Goal: Transaction & Acquisition: Book appointment/travel/reservation

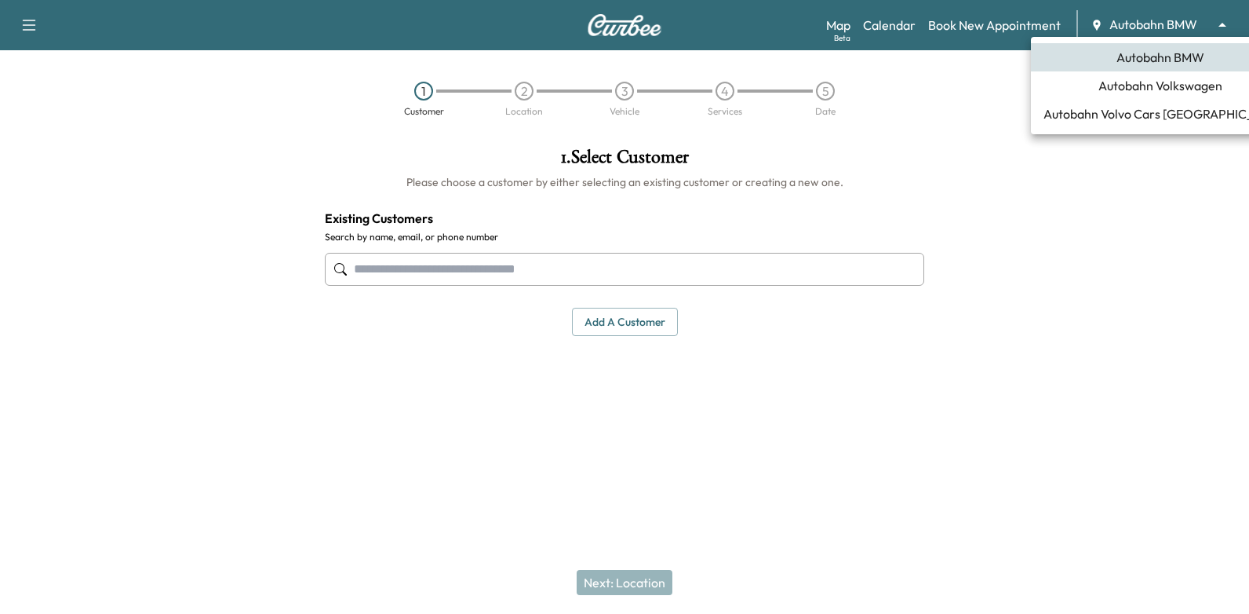
click at [1169, 29] on body "Support Log Out Map Beta Calendar Book New Appointment Autobahn BMW ******** ​ …" at bounding box center [624, 307] width 1249 height 614
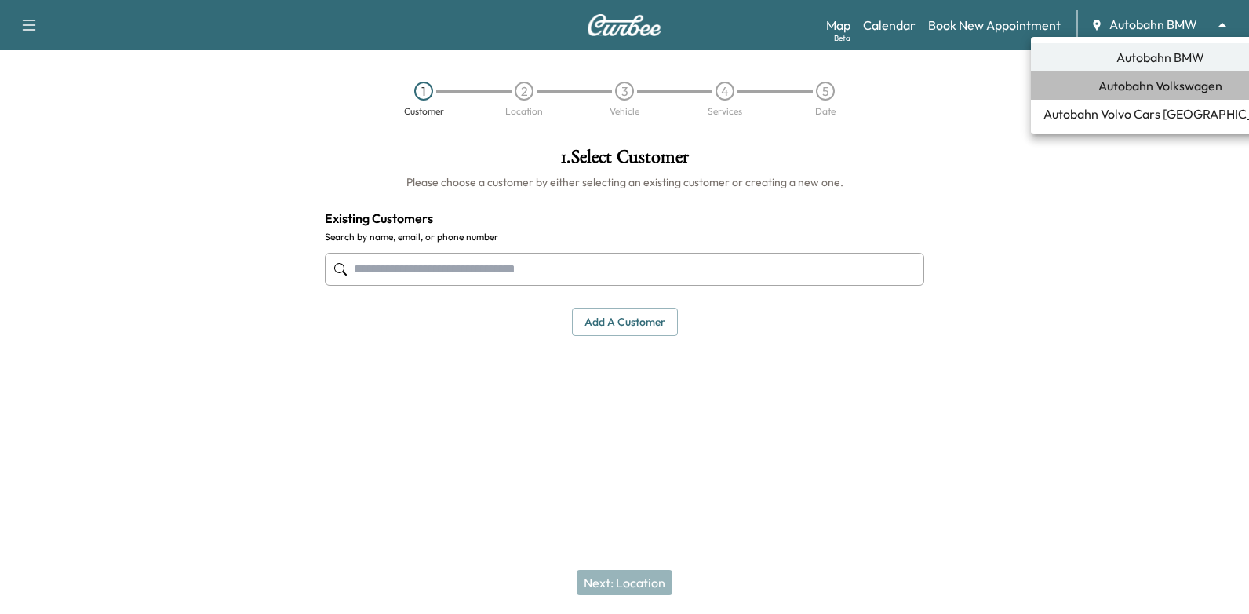
click at [1152, 86] on span "Autobahn Volkswagen" at bounding box center [1161, 85] width 124 height 19
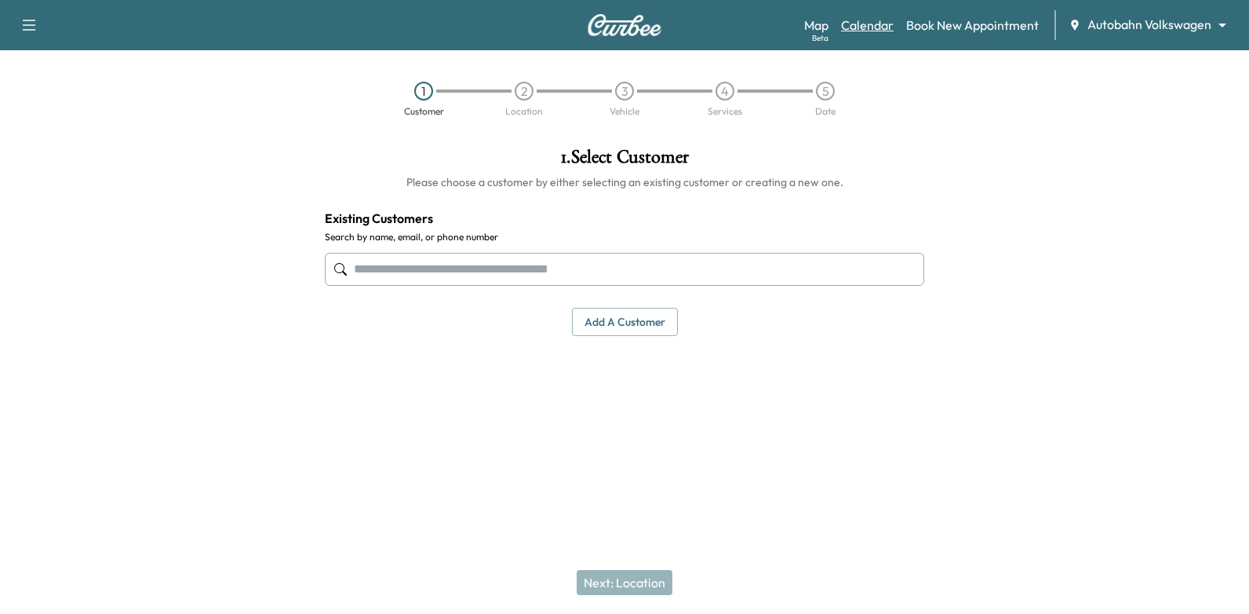
click at [870, 22] on link "Calendar" at bounding box center [867, 25] width 53 height 19
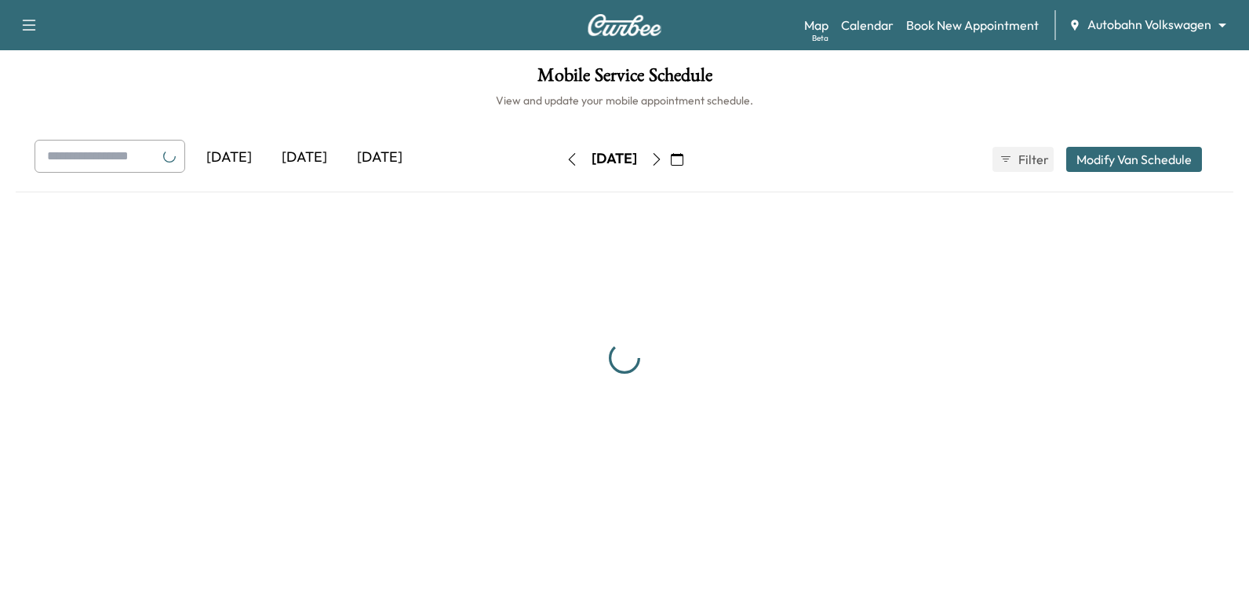
click at [683, 162] on icon "button" at bounding box center [677, 159] width 13 height 13
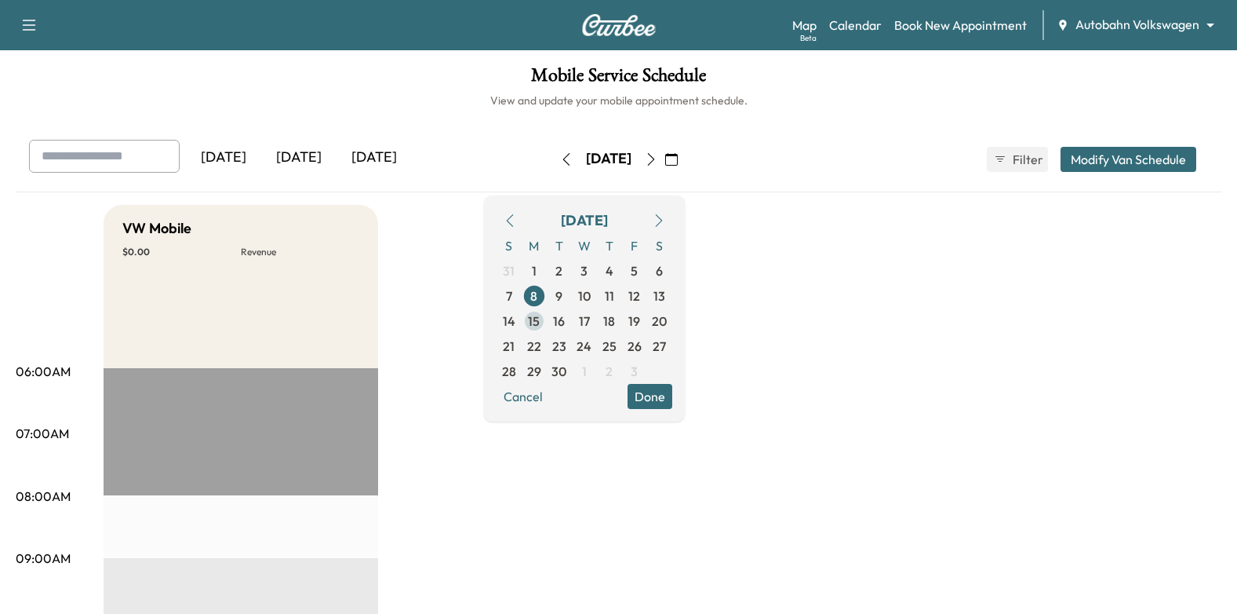
click at [547, 318] on span "15" at bounding box center [534, 320] width 25 height 25
click at [672, 394] on button "Done" at bounding box center [650, 396] width 45 height 25
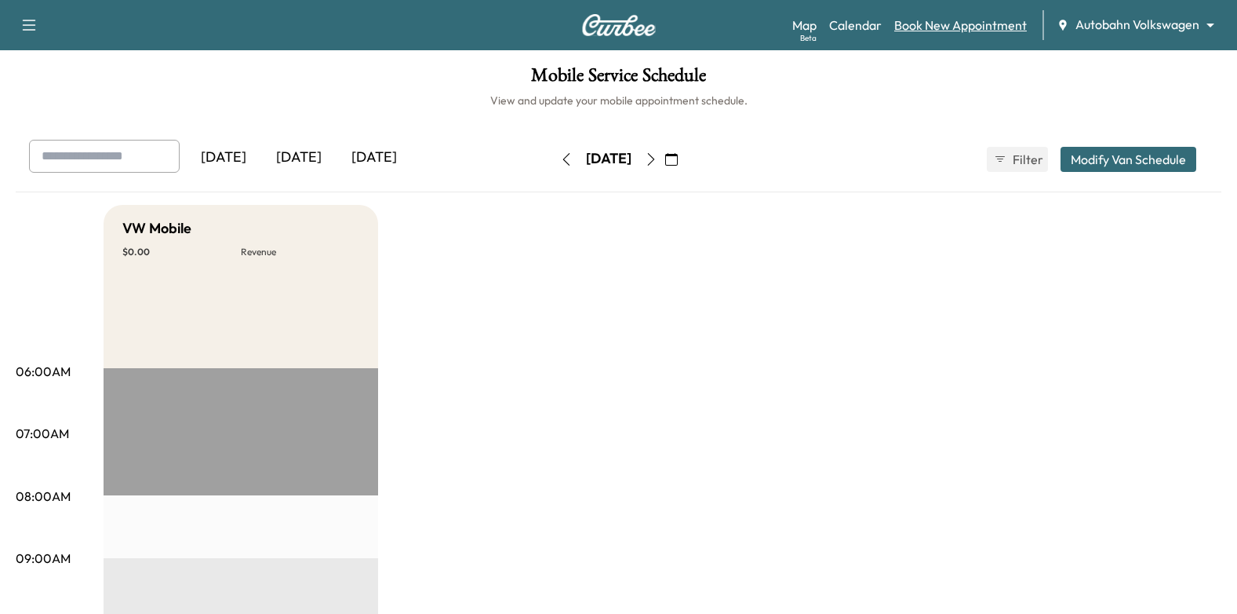
click at [928, 21] on link "Book New Appointment" at bounding box center [961, 25] width 133 height 19
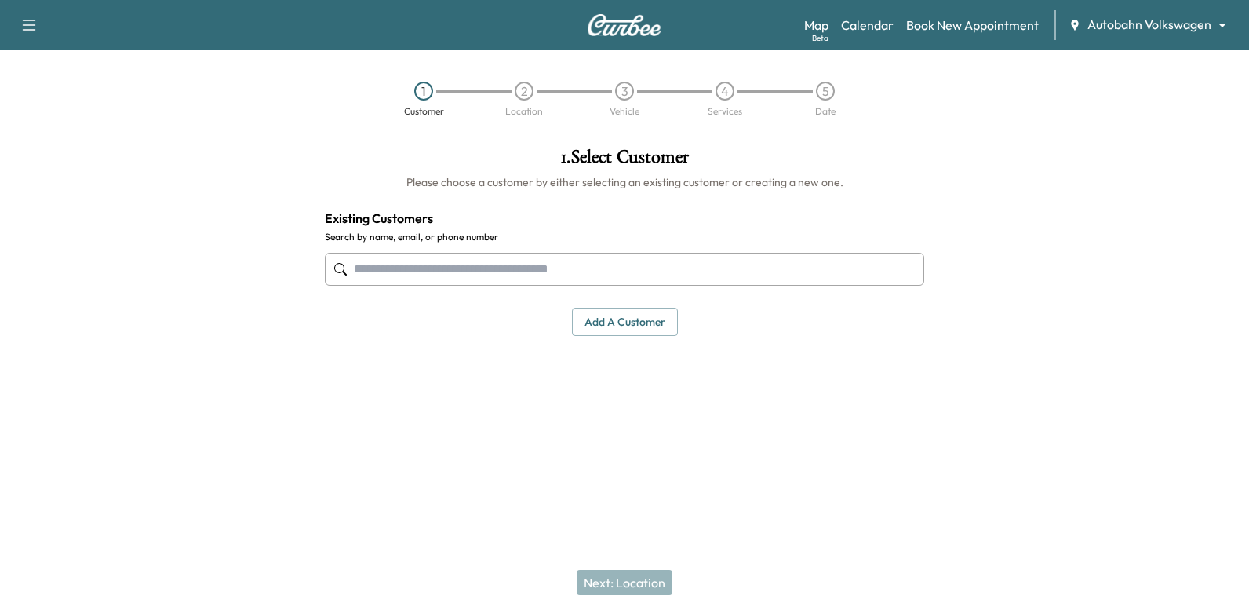
click at [785, 266] on input "text" at bounding box center [625, 269] width 600 height 33
click at [857, 274] on input "text" at bounding box center [625, 269] width 600 height 33
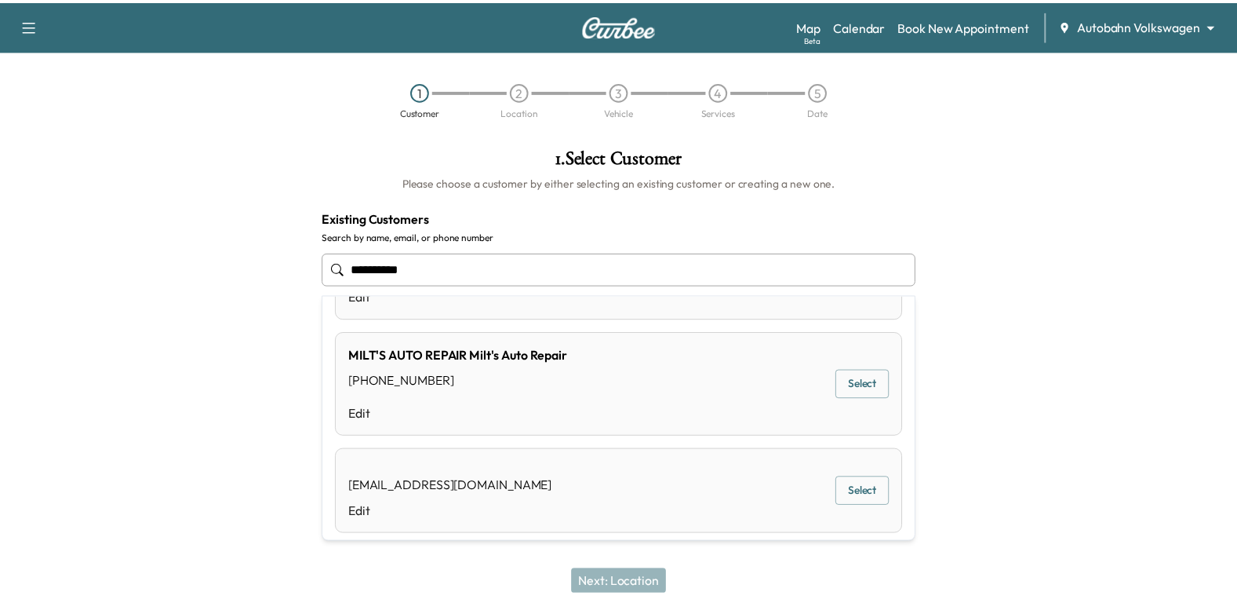
scroll to position [345, 0]
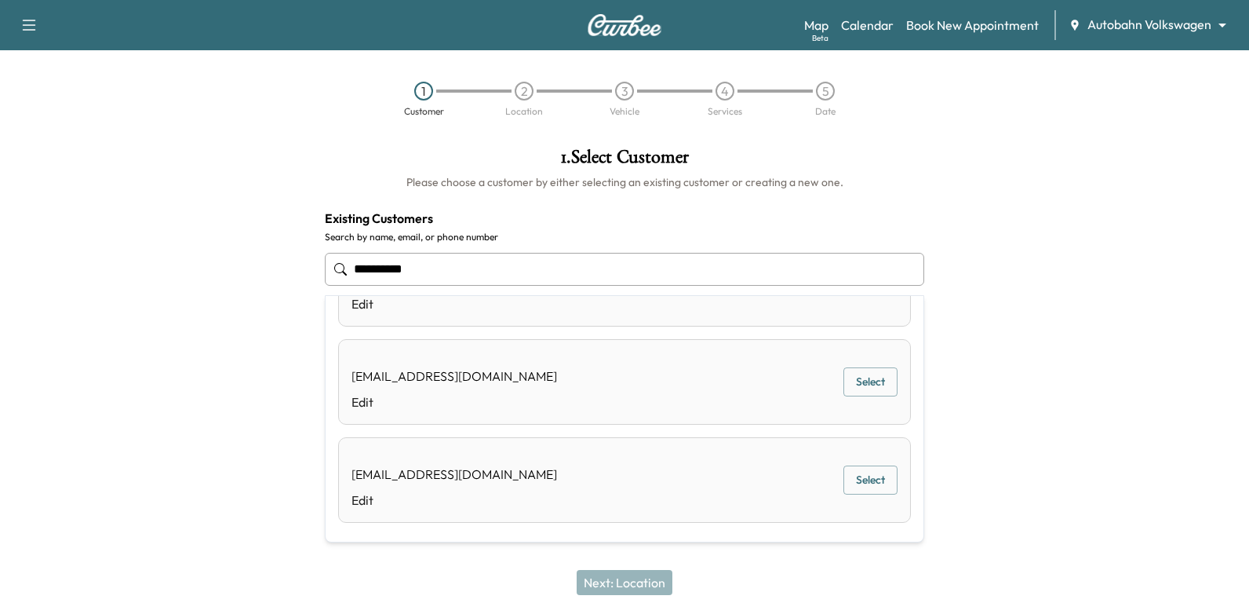
type input "**********"
drag, startPoint x: 1129, startPoint y: 358, endPoint x: 1097, endPoint y: 381, distance: 39.9
click at [1129, 357] on div at bounding box center [1093, 288] width 312 height 307
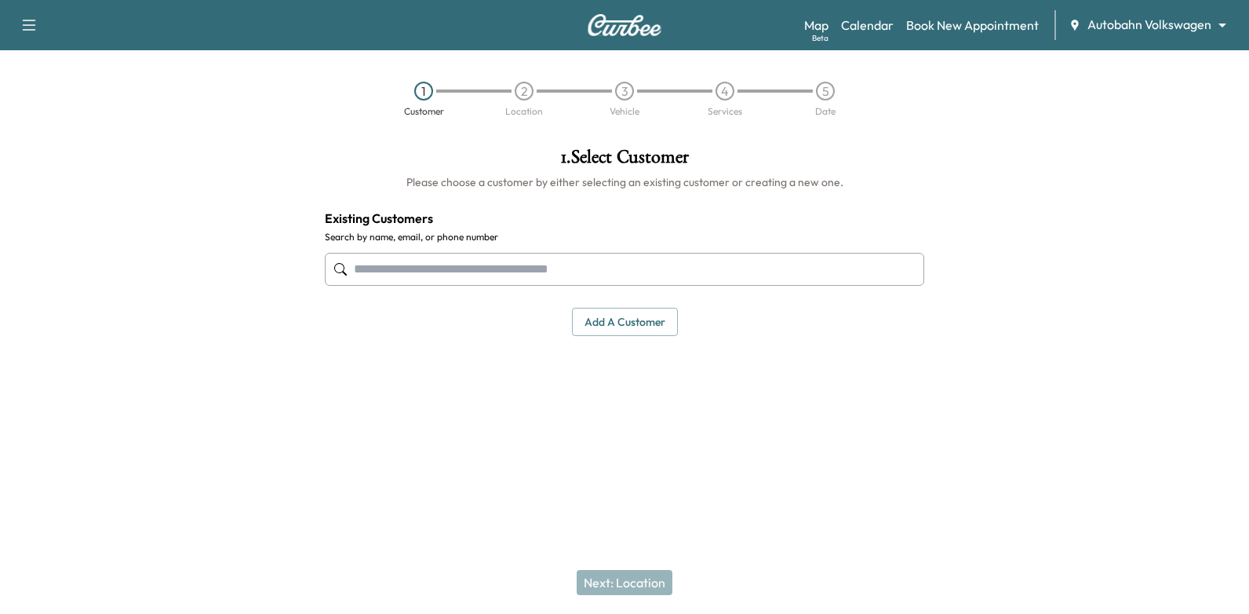
click at [723, 263] on input "text" at bounding box center [625, 269] width 600 height 33
click at [626, 329] on button "Add a customer" at bounding box center [625, 322] width 106 height 29
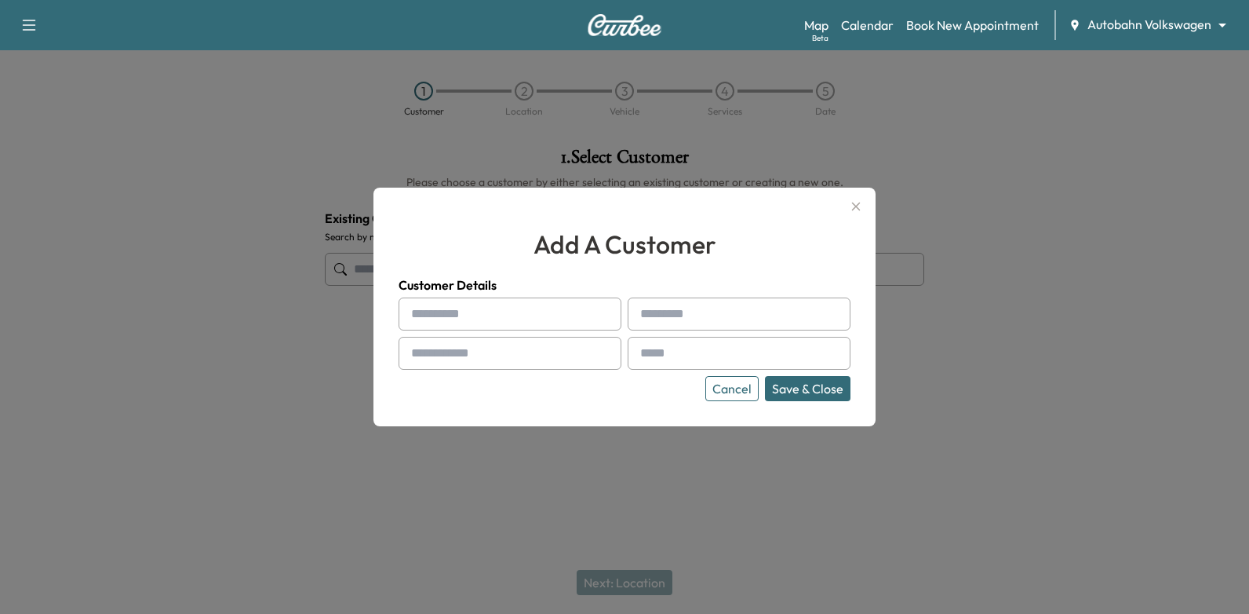
click at [548, 330] on div "Cancel Save & Close" at bounding box center [625, 349] width 452 height 104
click at [548, 315] on input "text" at bounding box center [510, 313] width 223 height 33
type input "*****"
type input "********"
click at [549, 359] on input "text" at bounding box center [510, 353] width 223 height 33
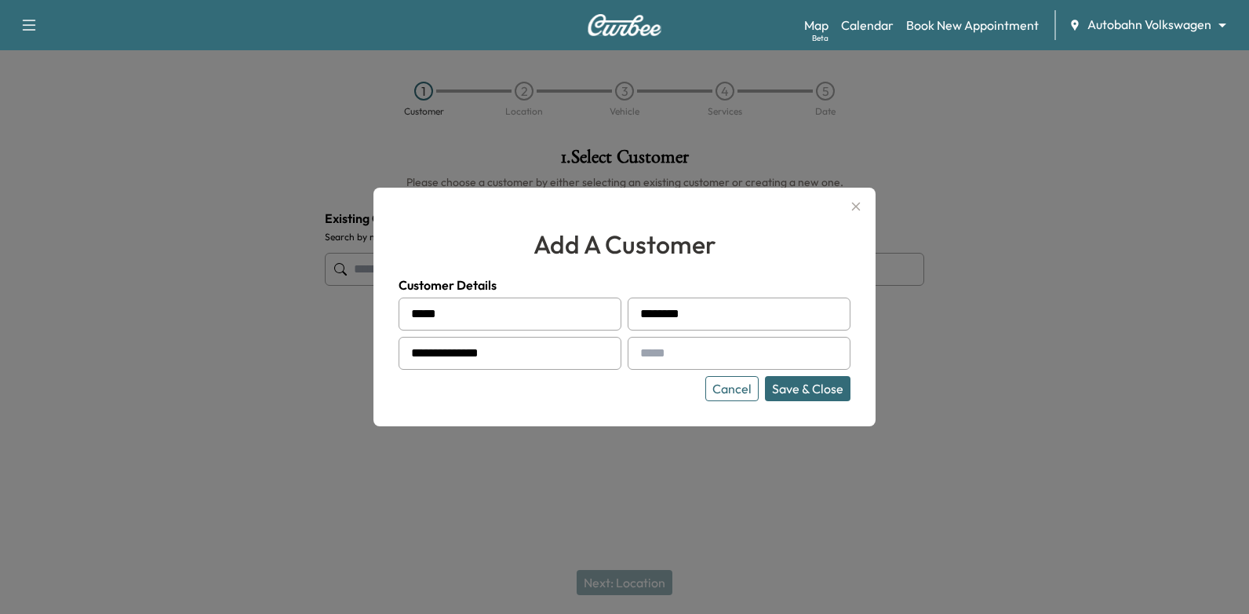
type input "**********"
paste input "**********"
type input "**********"
click at [817, 388] on button "Save & Close" at bounding box center [808, 388] width 86 height 25
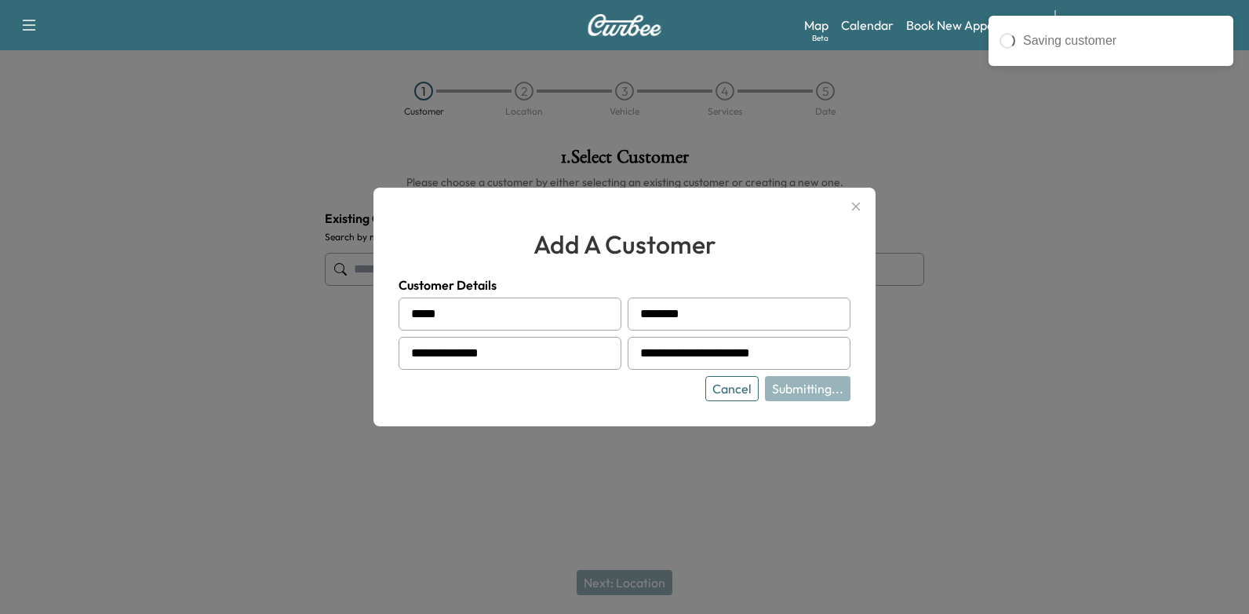
type input "**********"
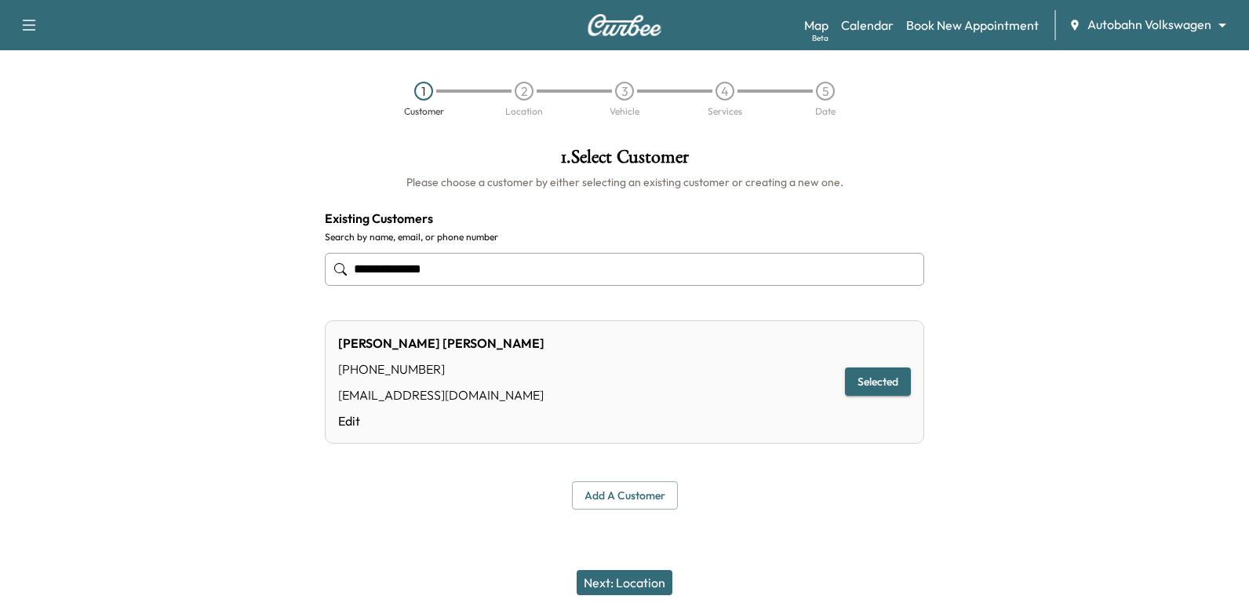
click at [620, 581] on button "Next: Location" at bounding box center [625, 582] width 96 height 25
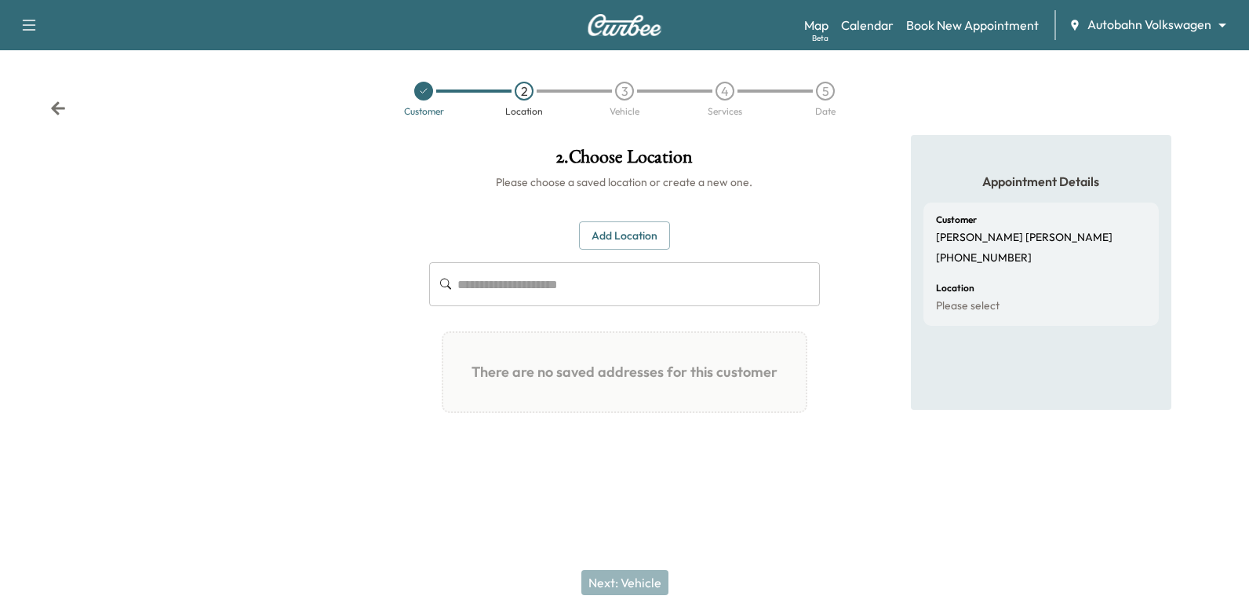
click at [653, 223] on button "Add Location" at bounding box center [624, 235] width 91 height 29
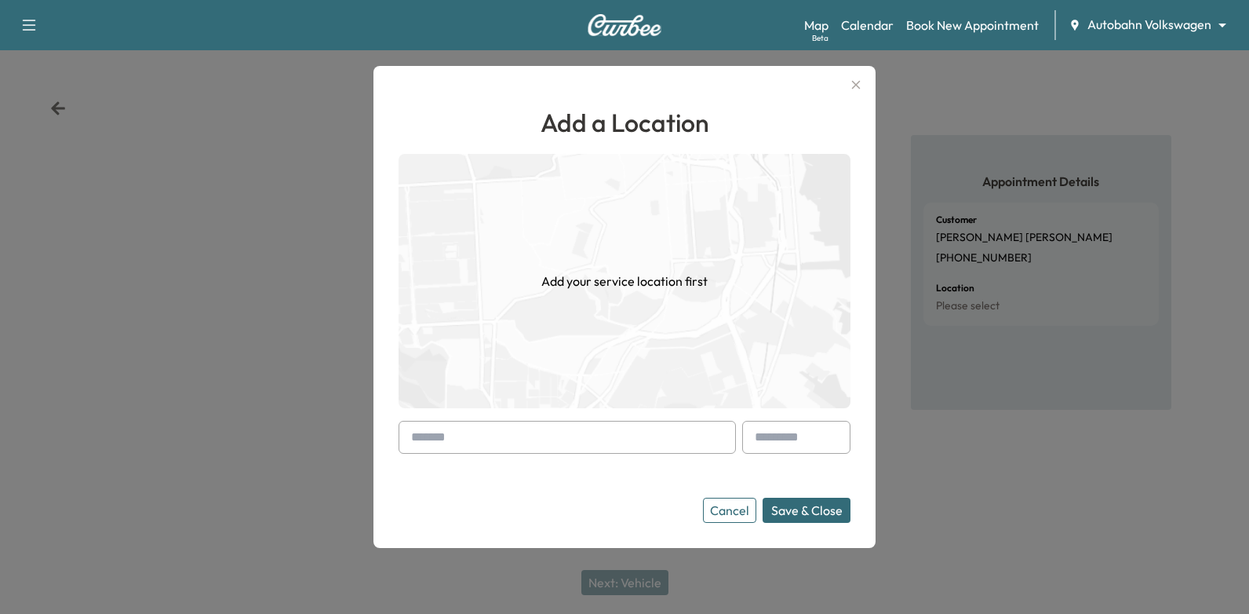
click at [523, 442] on input "text" at bounding box center [567, 437] width 337 height 33
click at [660, 448] on input "text" at bounding box center [567, 437] width 337 height 33
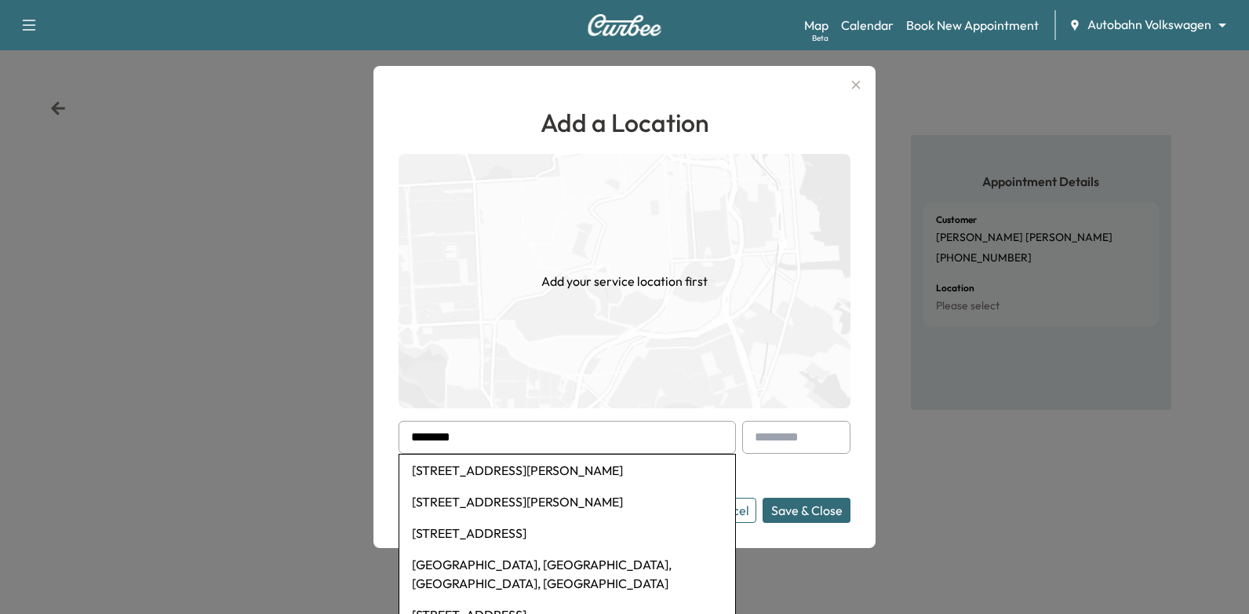
click at [611, 500] on li "[STREET_ADDRESS][PERSON_NAME]" at bounding box center [567, 501] width 336 height 31
type input "**********"
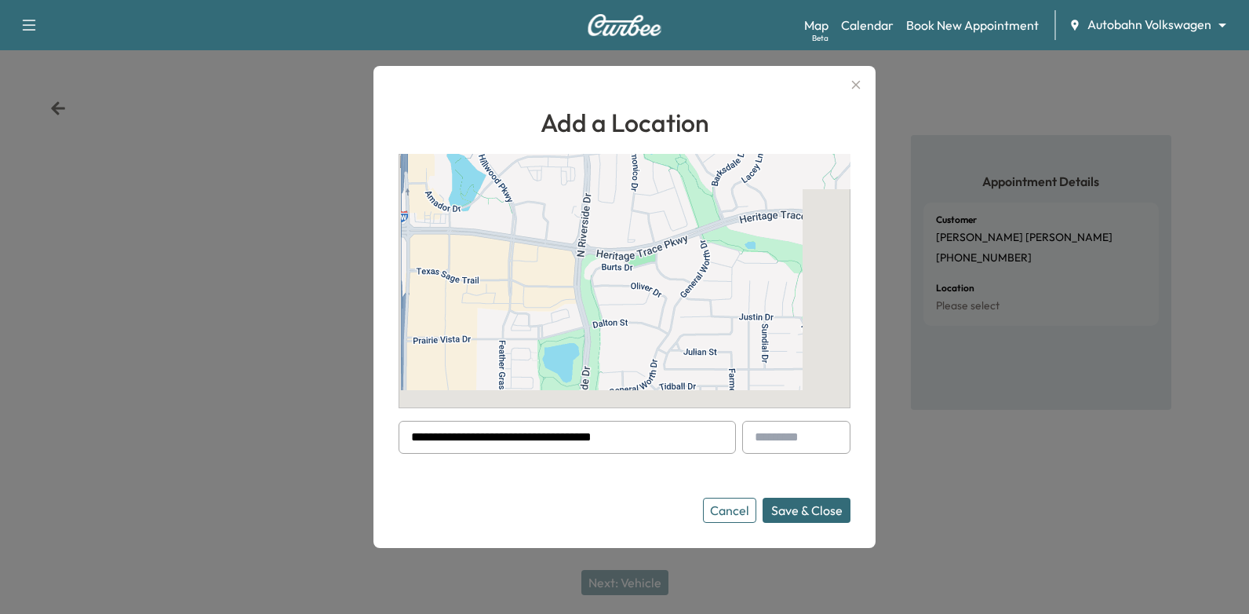
click at [796, 508] on button "Save & Close" at bounding box center [807, 509] width 88 height 25
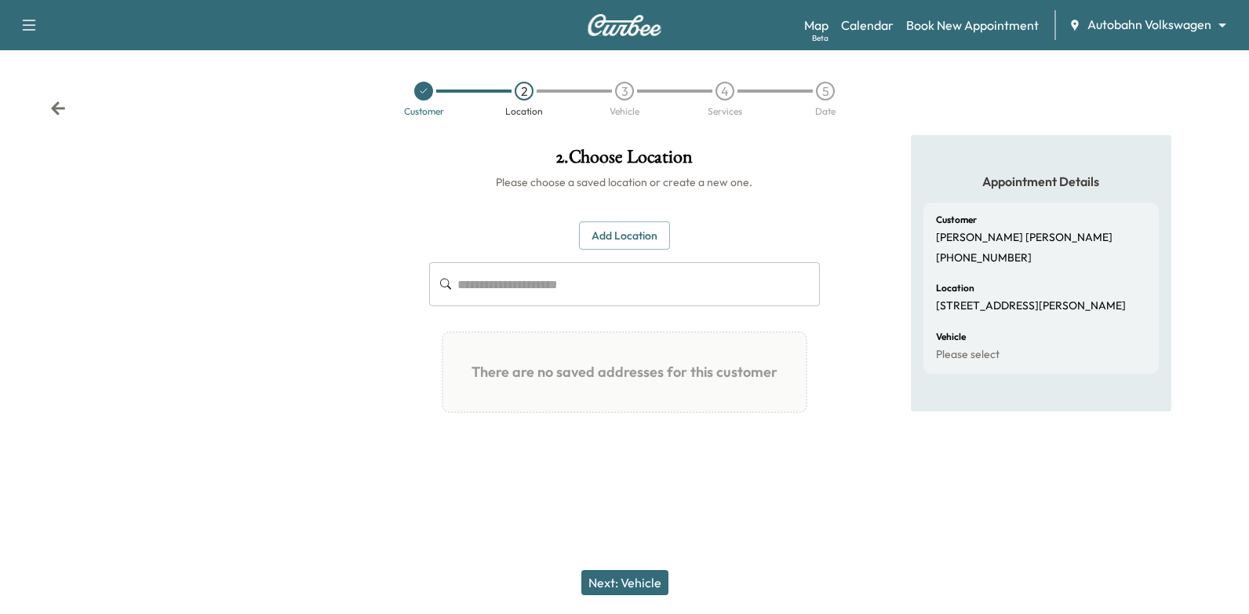
click at [606, 576] on button "Next: Vehicle" at bounding box center [624, 582] width 87 height 25
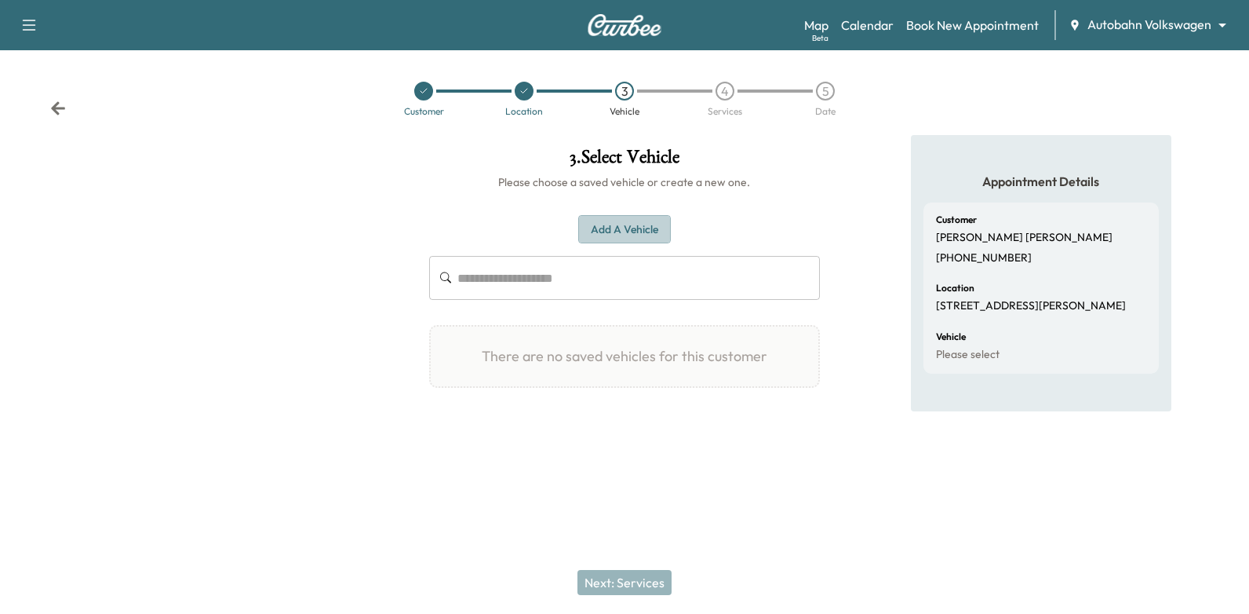
click at [651, 221] on button "Add a Vehicle" at bounding box center [624, 229] width 93 height 29
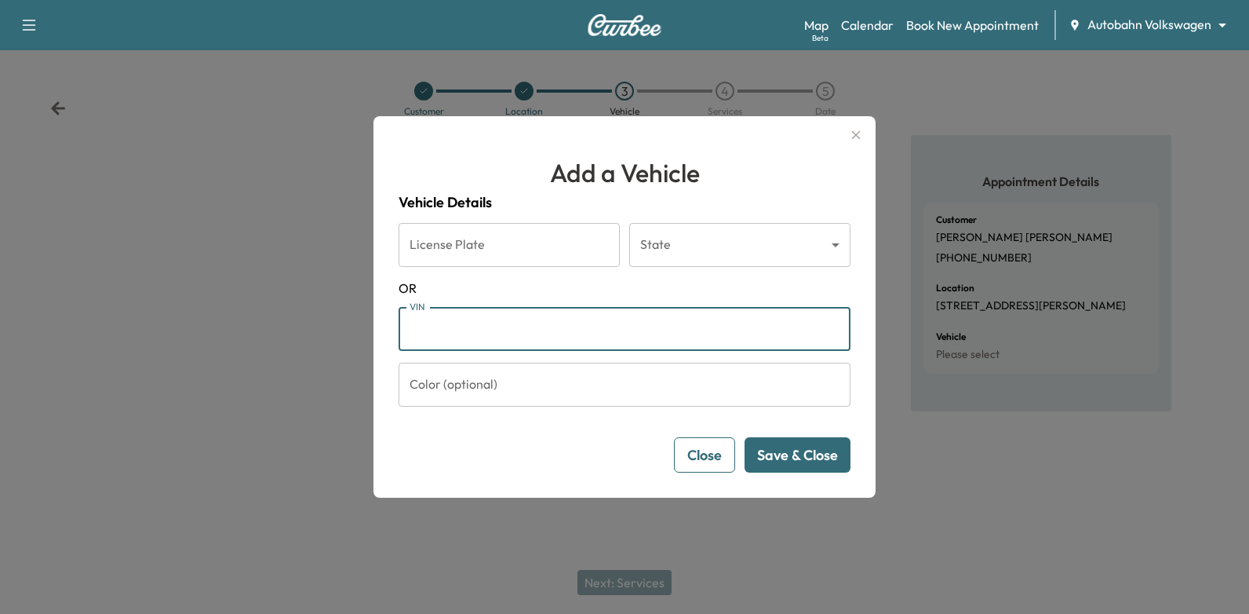
paste input "**********"
type input "**********"
click at [818, 457] on button "Save & Close" at bounding box center [798, 454] width 106 height 35
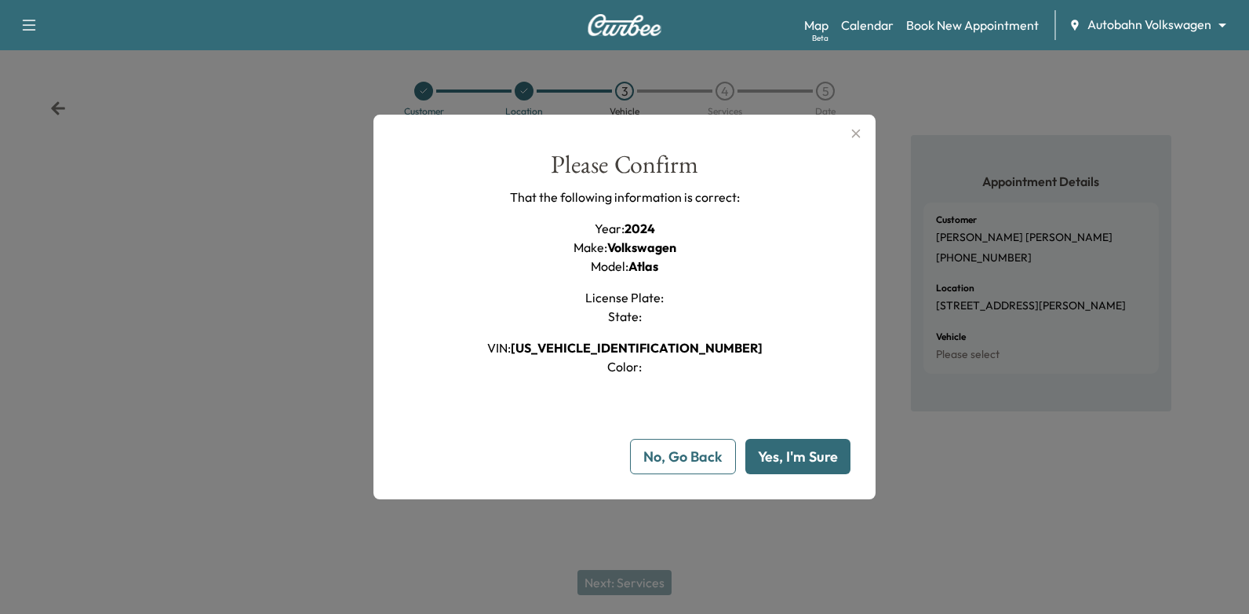
click at [804, 435] on div "Please Confirm That the following information is correct: Year : 2024 Make : Vo…" at bounding box center [625, 313] width 452 height 322
click at [805, 454] on button "Yes, I'm Sure" at bounding box center [797, 456] width 105 height 35
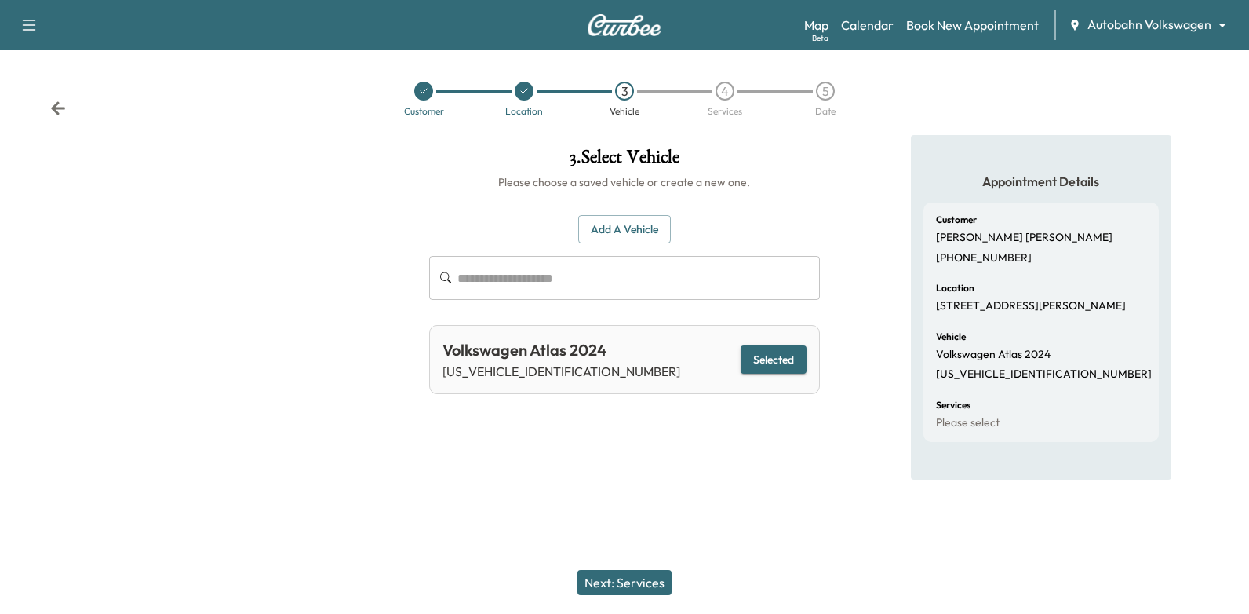
click at [652, 575] on button "Next: Services" at bounding box center [625, 582] width 94 height 25
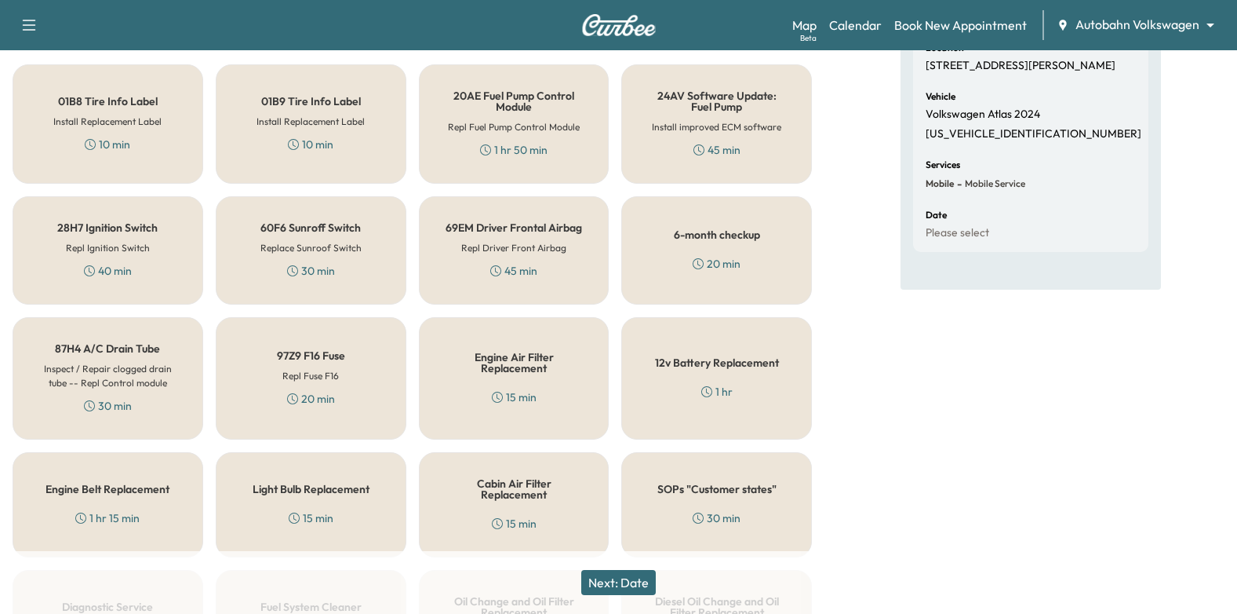
scroll to position [5, 0]
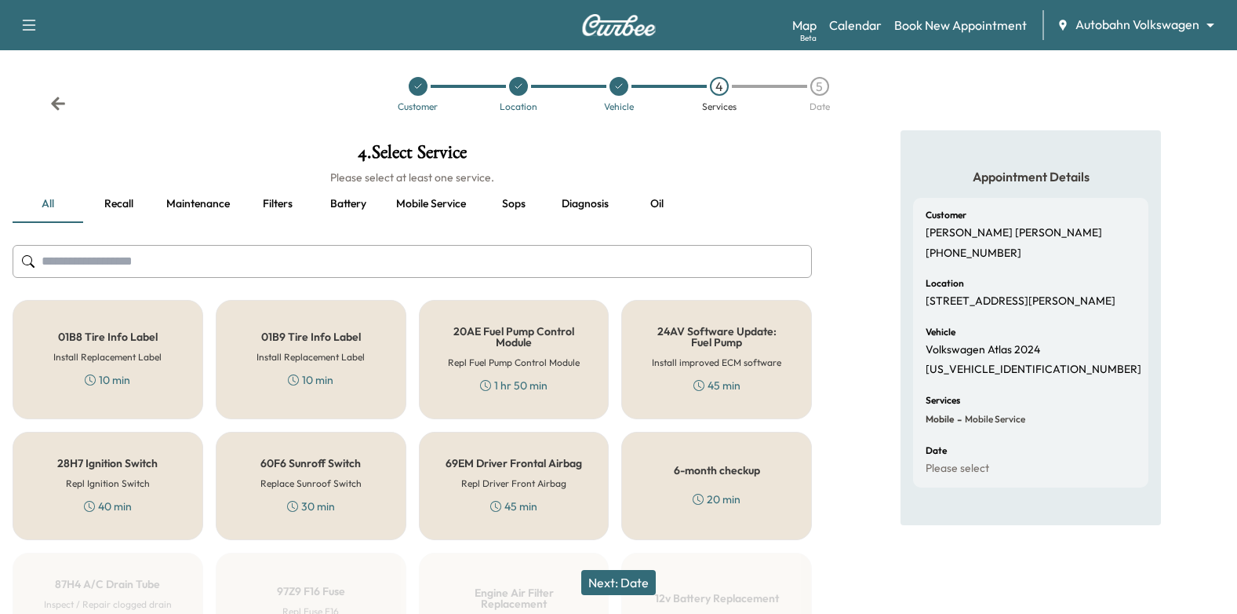
click at [659, 204] on button "Oil" at bounding box center [656, 204] width 71 height 38
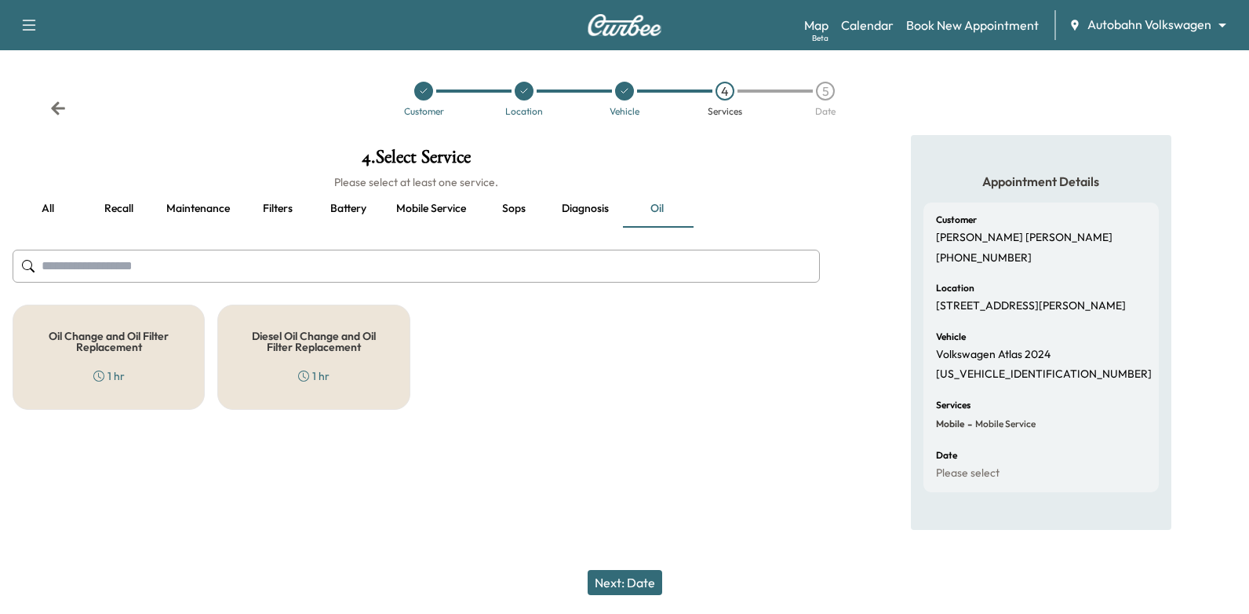
click at [151, 345] on h5 "Oil Change and Oil Filter Replacement" at bounding box center [108, 341] width 140 height 22
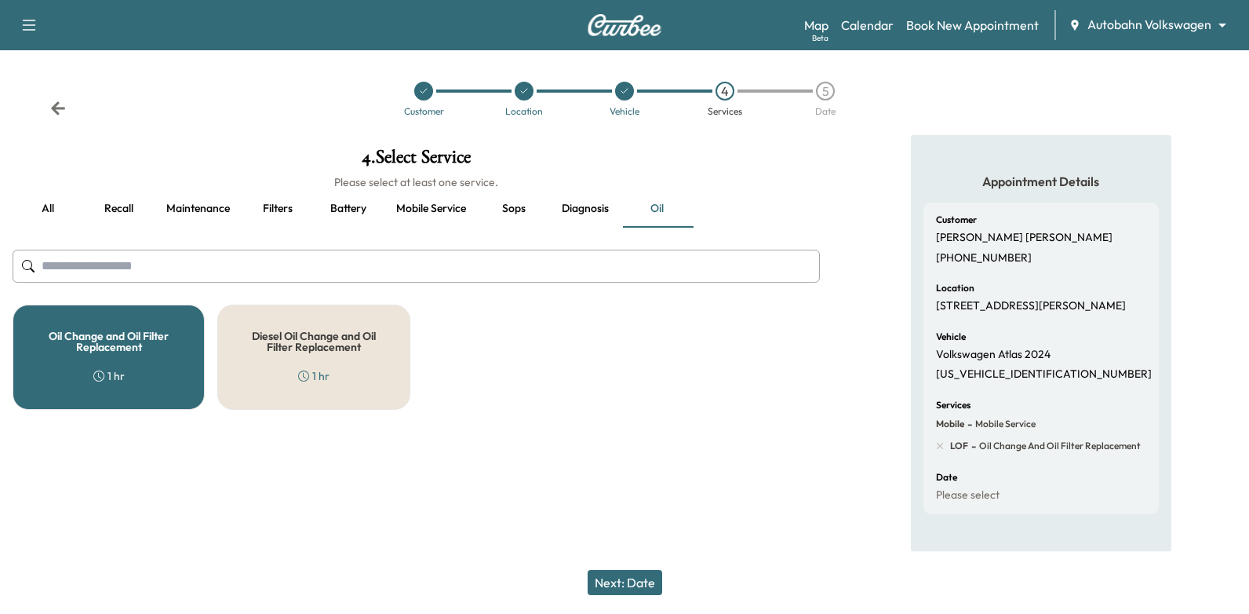
click at [632, 578] on button "Next: Date" at bounding box center [625, 582] width 75 height 25
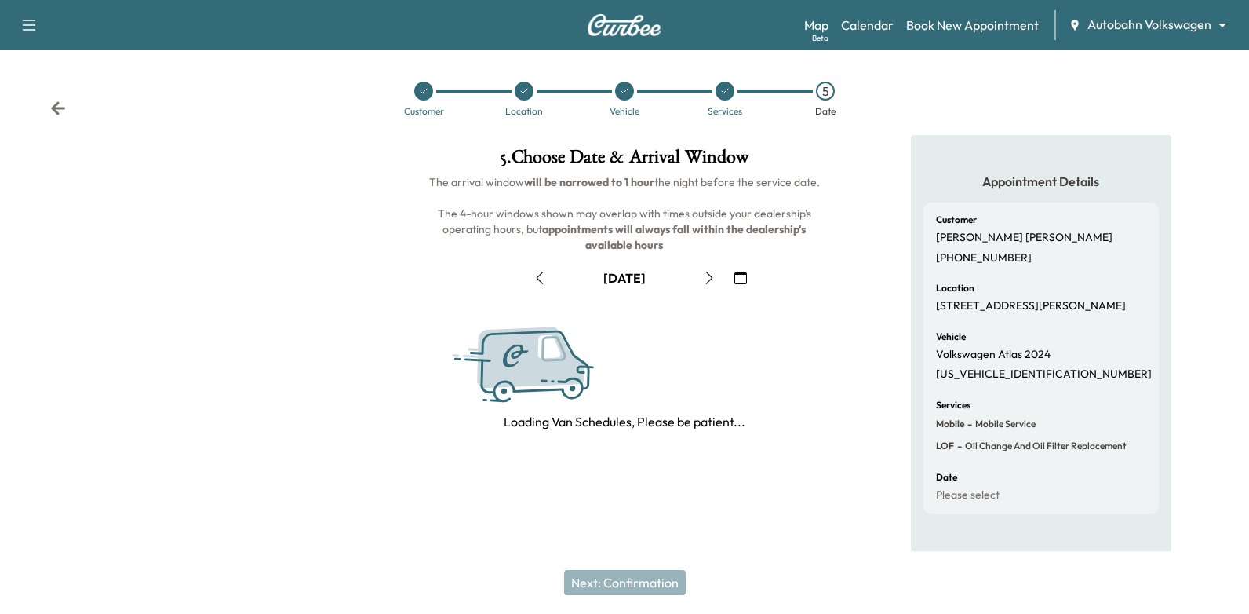
click at [745, 272] on div "September [DATE] S M T W T F S 31 1 2 3 4 5 6 7 8 9 10 11 12 13 14 15 16 17 18 …" at bounding box center [625, 342] width 392 height 178
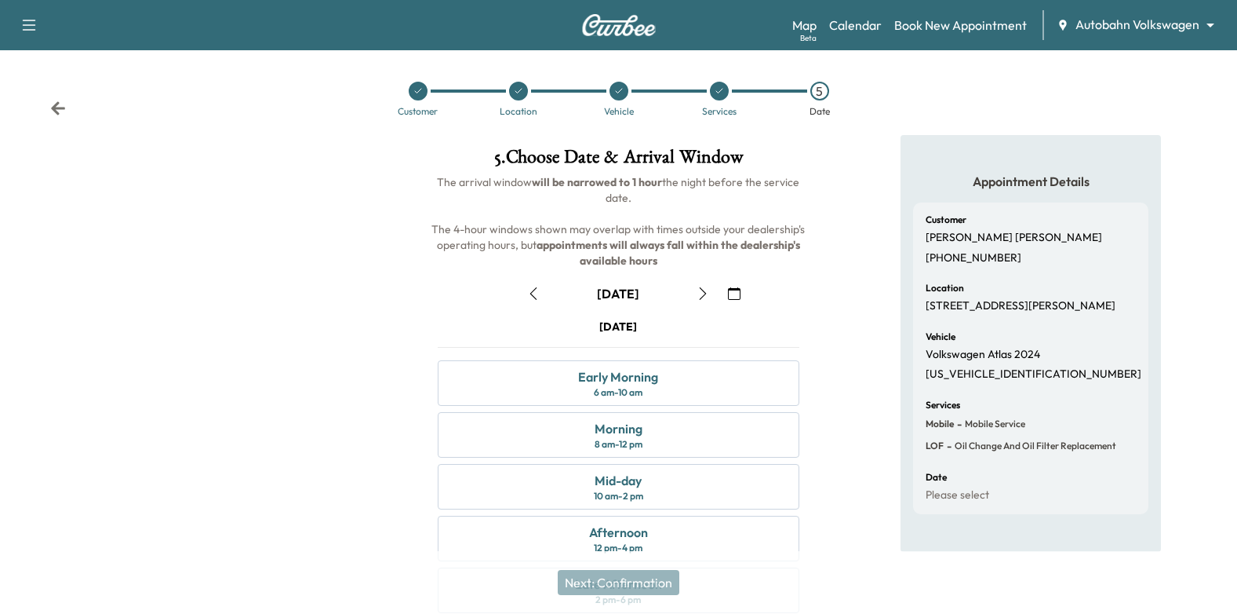
click at [734, 293] on icon "button" at bounding box center [734, 293] width 13 height 13
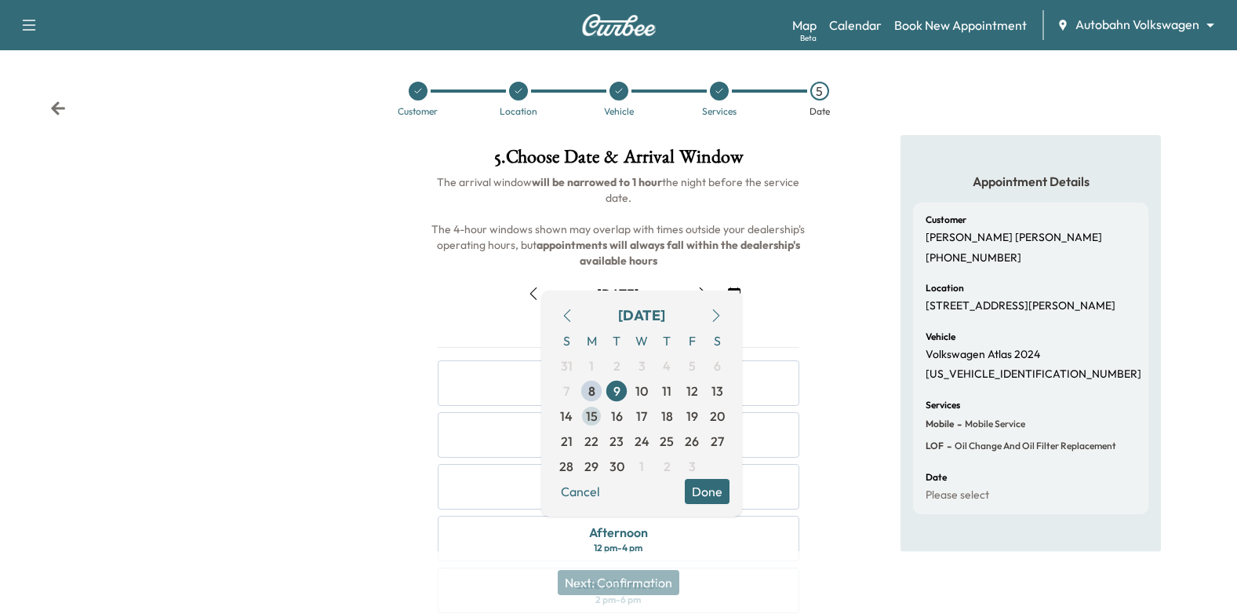
click at [594, 414] on span "15" at bounding box center [592, 415] width 12 height 19
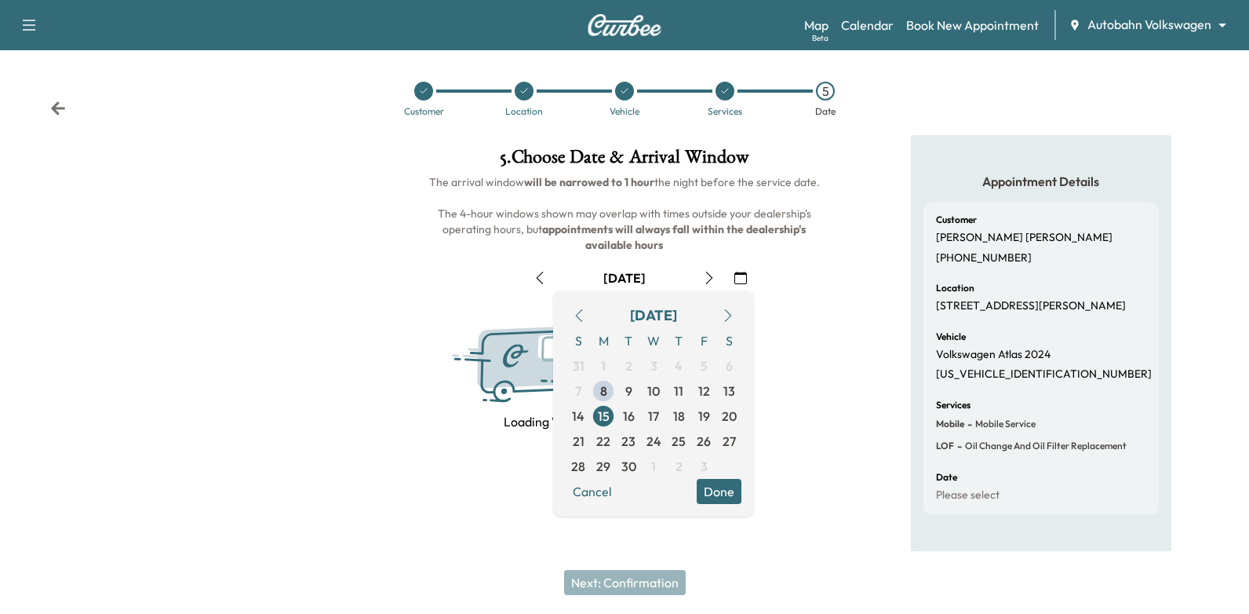
click at [721, 485] on button "Done" at bounding box center [719, 491] width 45 height 25
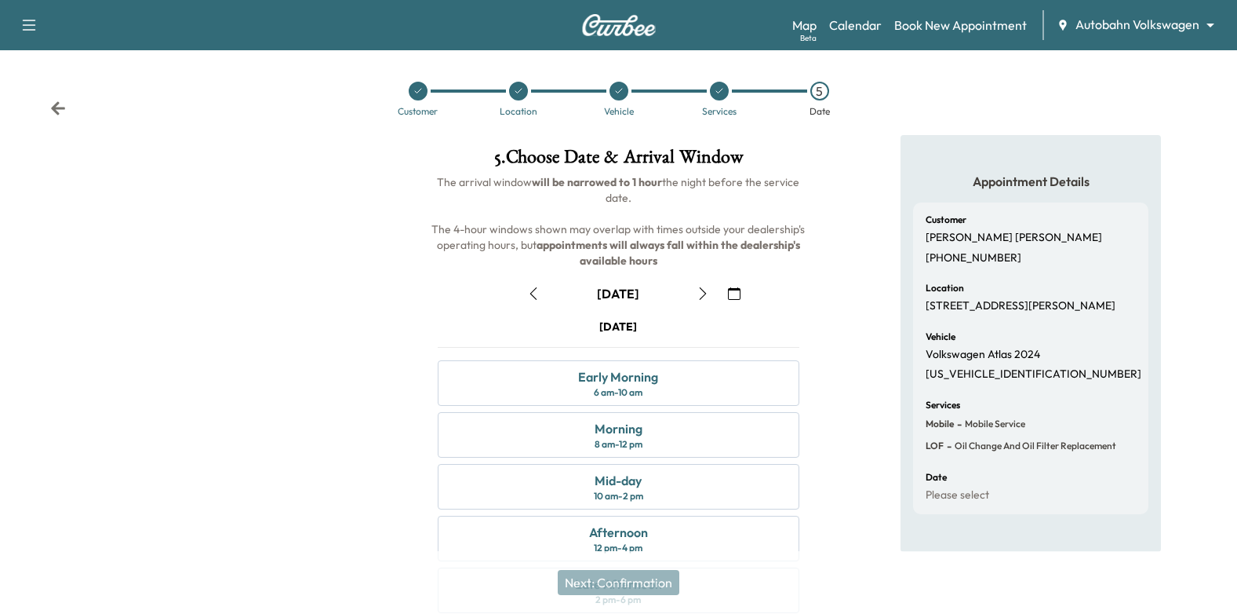
scroll to position [78, 0]
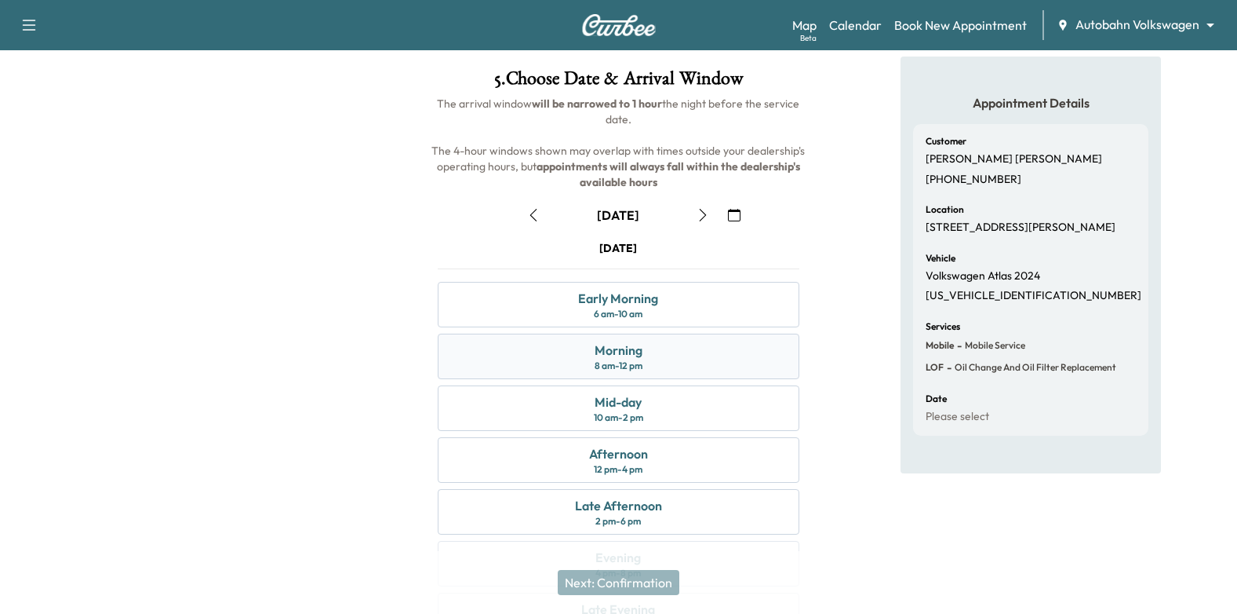
click at [743, 359] on div "Morning 8 am - 12 pm" at bounding box center [619, 356] width 363 height 46
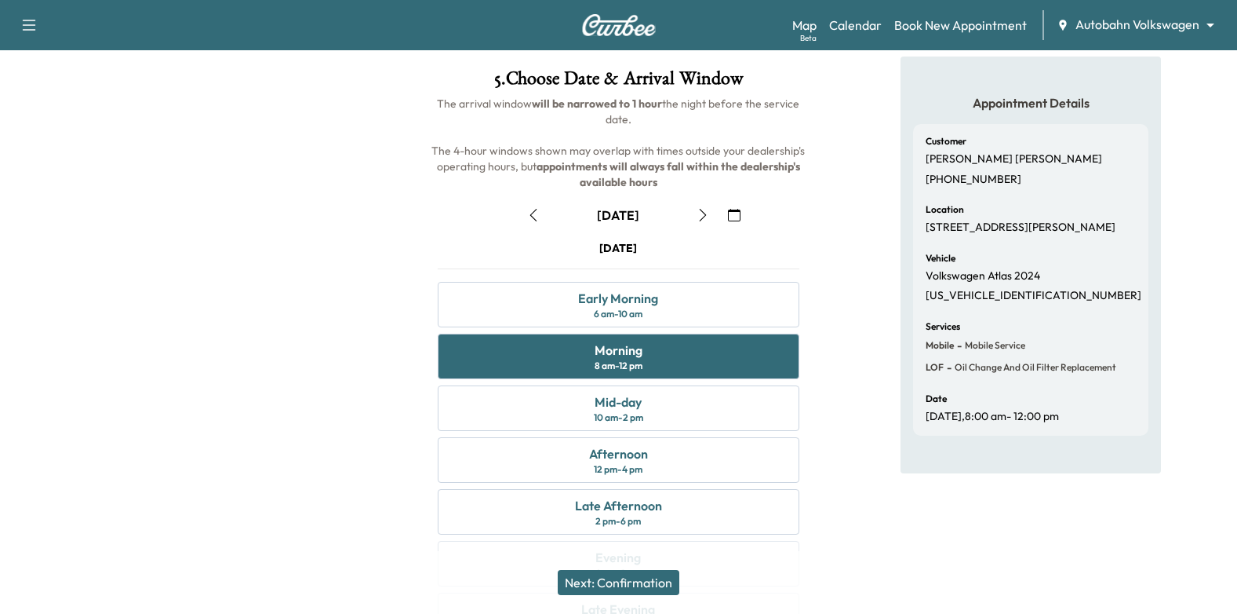
click at [651, 581] on button "Next: Confirmation" at bounding box center [619, 582] width 122 height 25
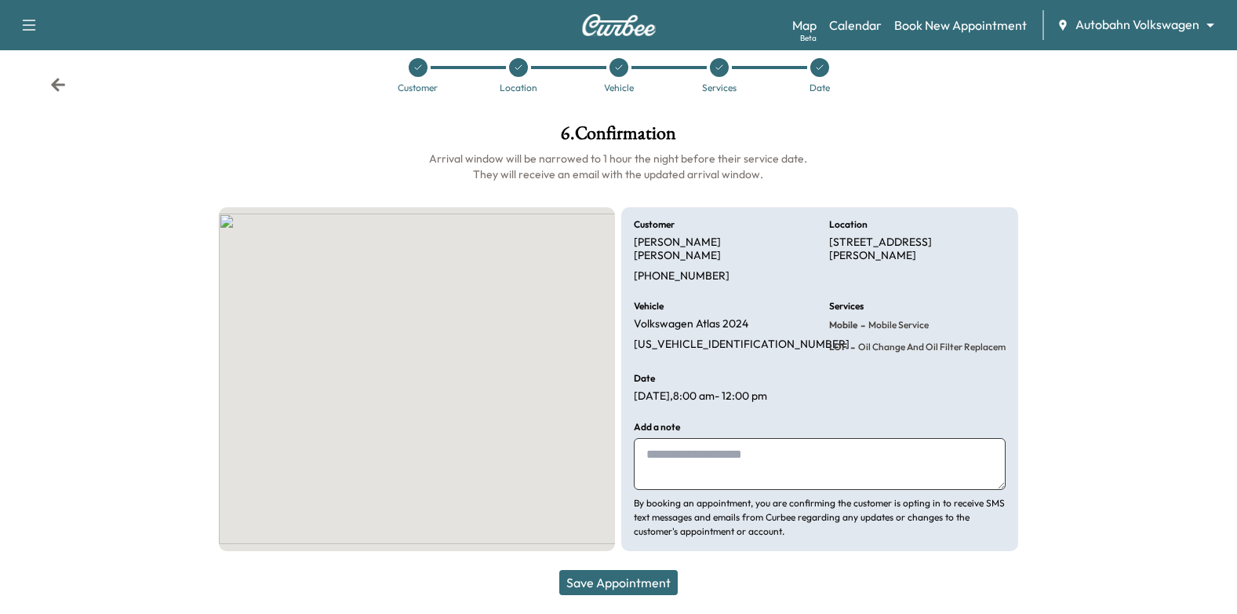
scroll to position [9, 0]
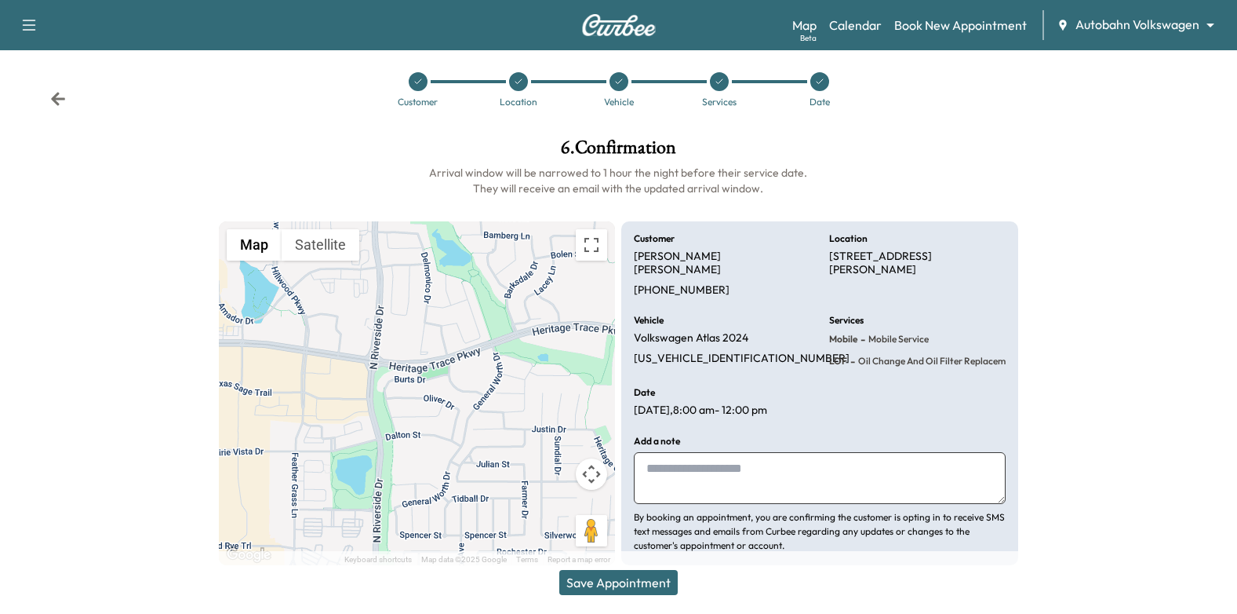
click at [779, 452] on textarea at bounding box center [820, 478] width 372 height 52
drag, startPoint x: 763, startPoint y: 479, endPoint x: 629, endPoint y: 479, distance: 134.2
click at [629, 480] on div "**********" at bounding box center [819, 393] width 397 height 344
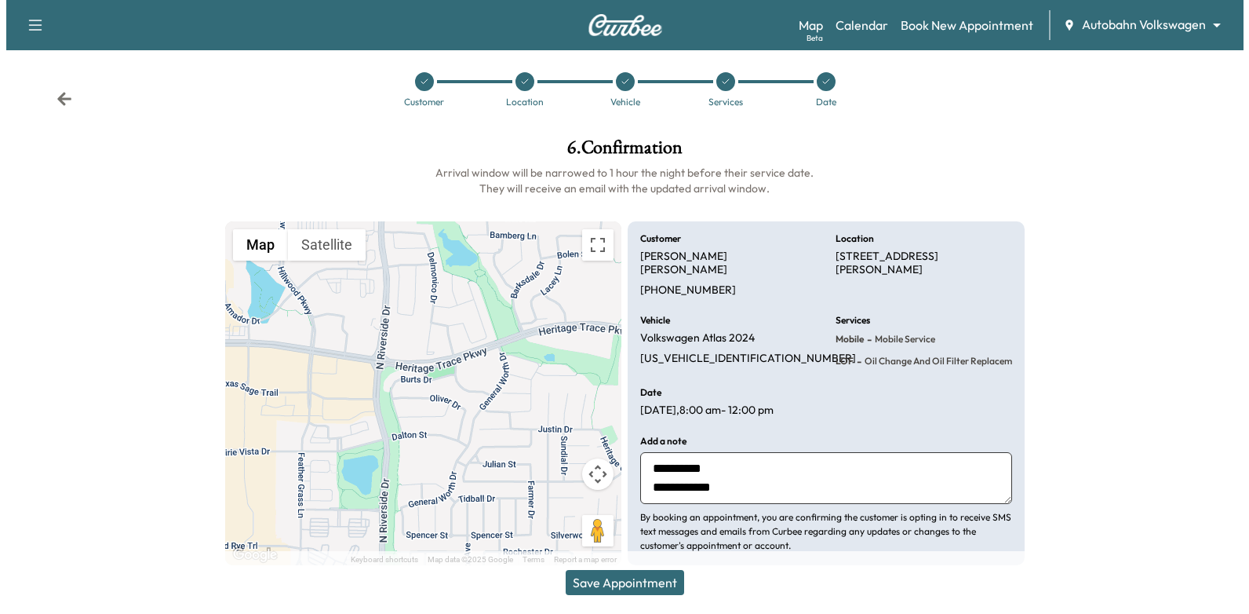
scroll to position [0, 0]
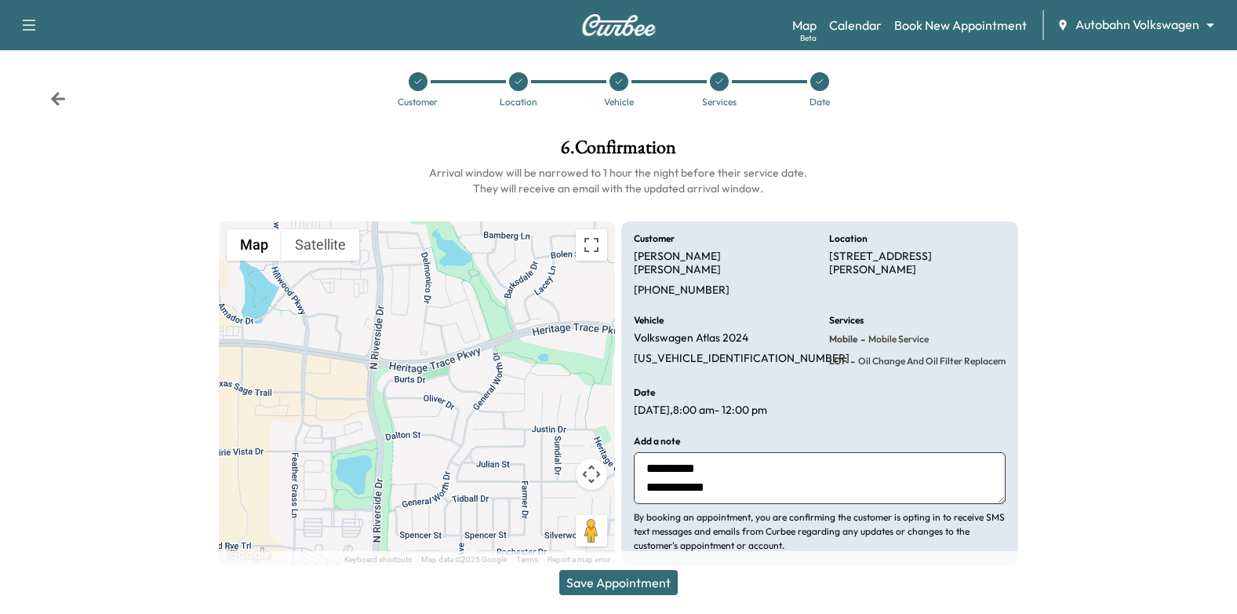
type textarea "**********"
drag, startPoint x: 645, startPoint y: 583, endPoint x: 685, endPoint y: 425, distance: 162.7
click at [645, 582] on button "Save Appointment" at bounding box center [618, 582] width 118 height 25
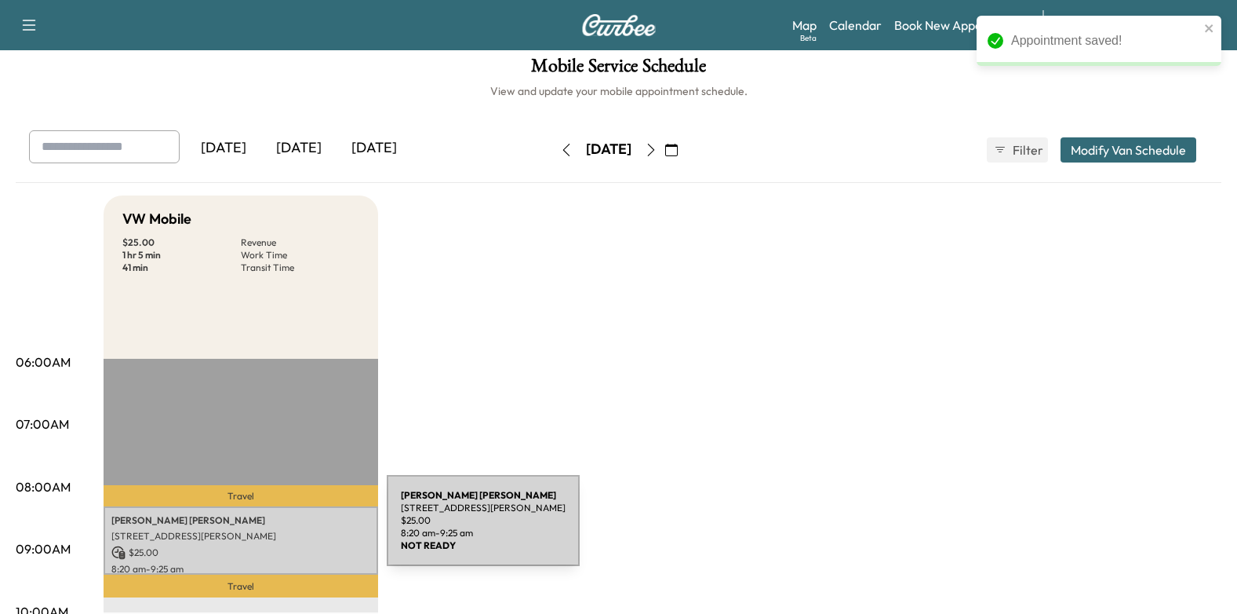
click at [269, 530] on p "[STREET_ADDRESS][PERSON_NAME]" at bounding box center [240, 536] width 259 height 13
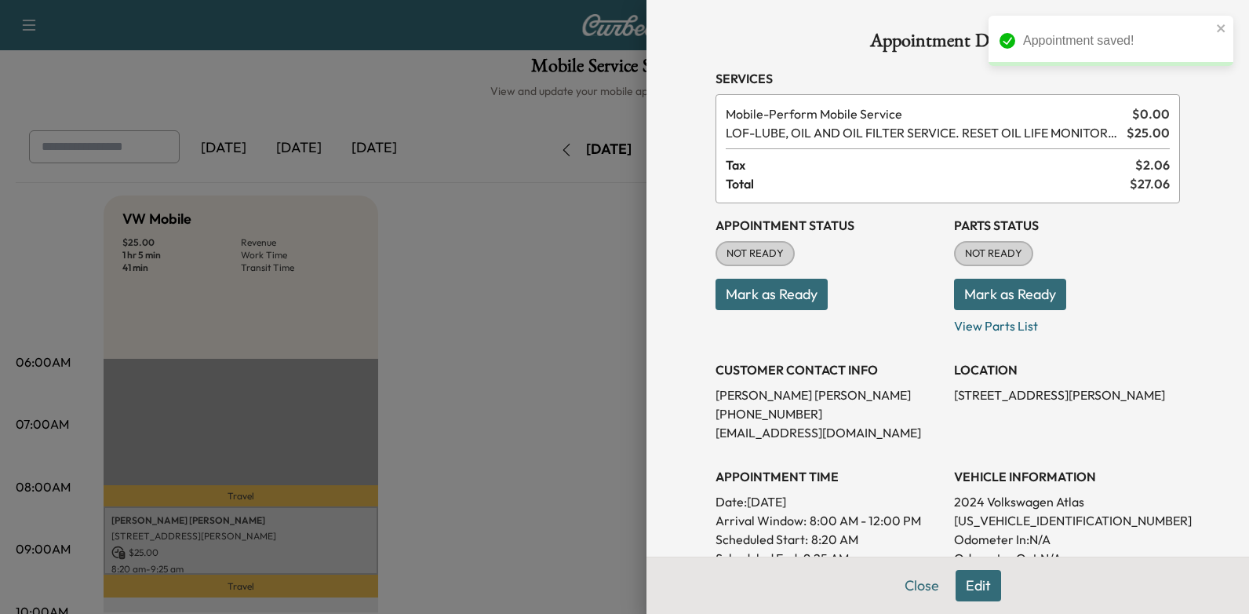
click at [810, 284] on button "Mark as Ready" at bounding box center [772, 294] width 112 height 31
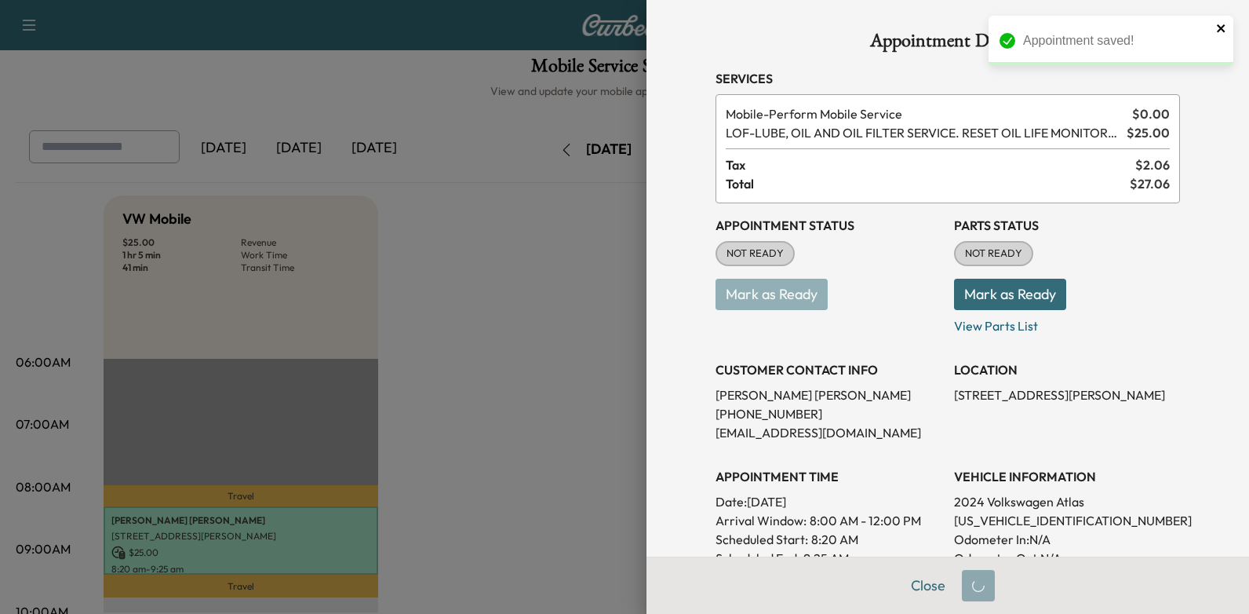
click at [1219, 27] on icon "close" at bounding box center [1221, 28] width 11 height 13
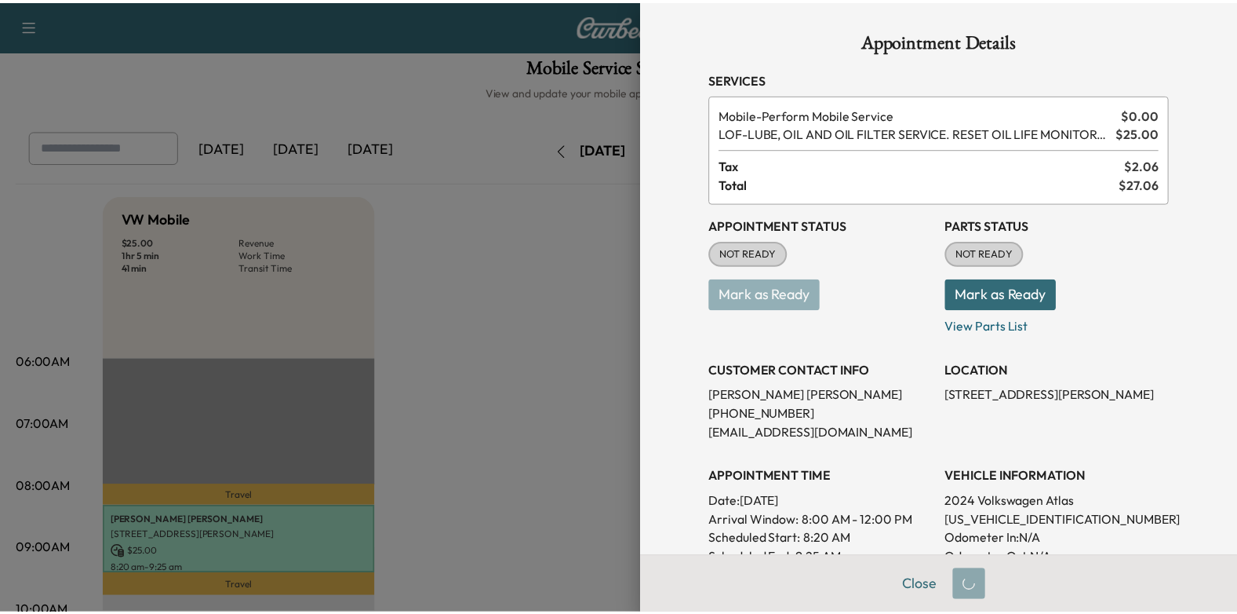
scroll to position [78, 0]
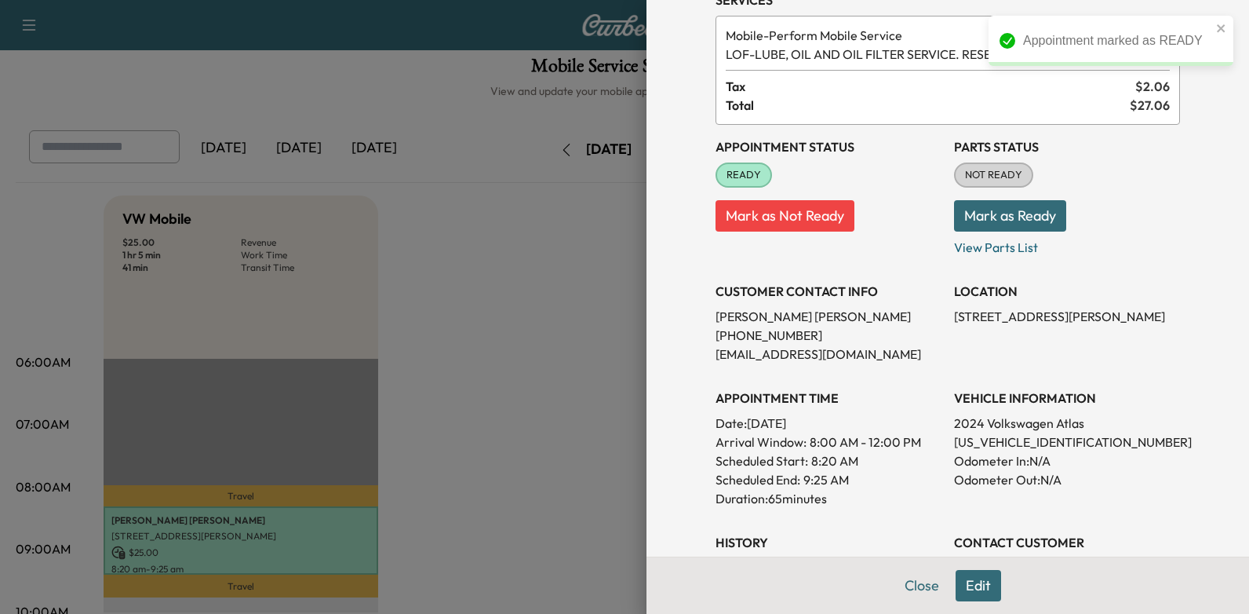
drag, startPoint x: 740, startPoint y: 421, endPoint x: 855, endPoint y: 426, distance: 115.4
click at [855, 426] on p "Date: [DATE]" at bounding box center [829, 423] width 226 height 19
copy p "[DATE]"
click at [476, 275] on div at bounding box center [624, 307] width 1249 height 614
